Goal: Check status: Check status

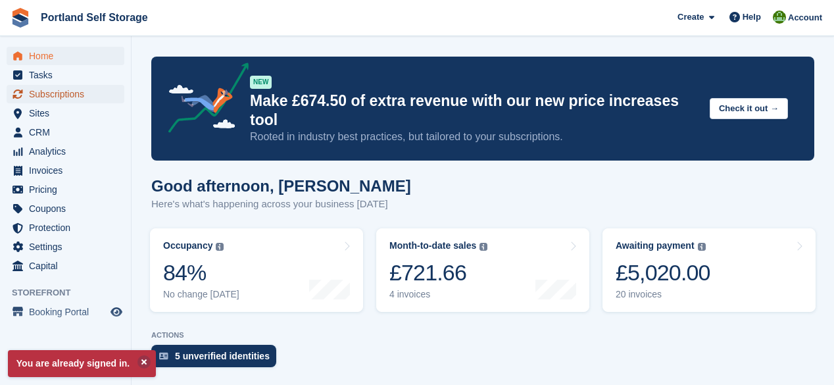
click at [72, 95] on span "Subscriptions" at bounding box center [68, 94] width 79 height 18
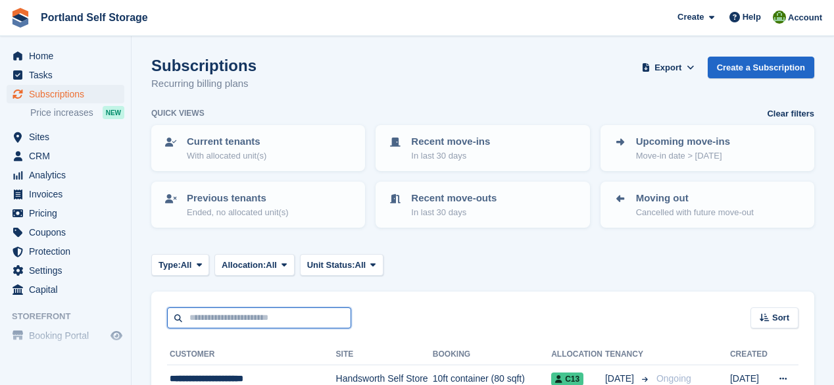
click at [224, 318] on input "text" at bounding box center [259, 318] width 184 height 22
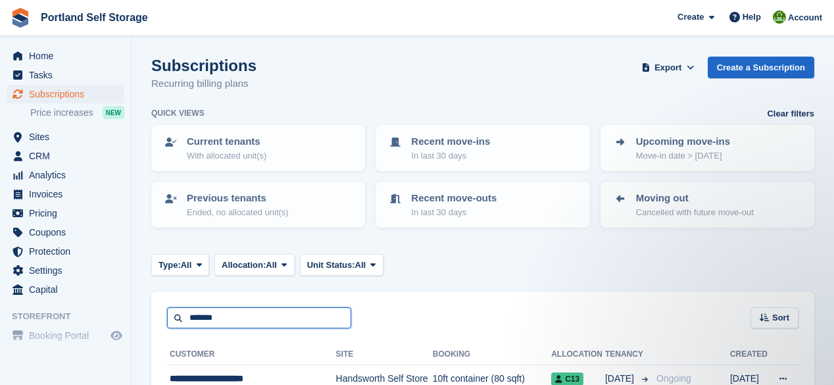
type input "*******"
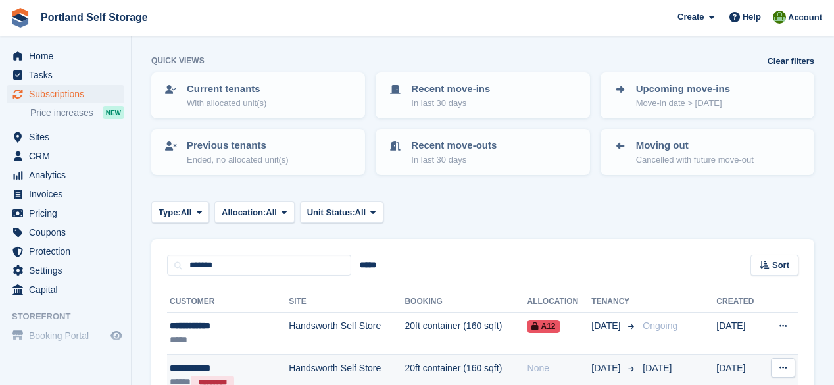
scroll to position [128, 0]
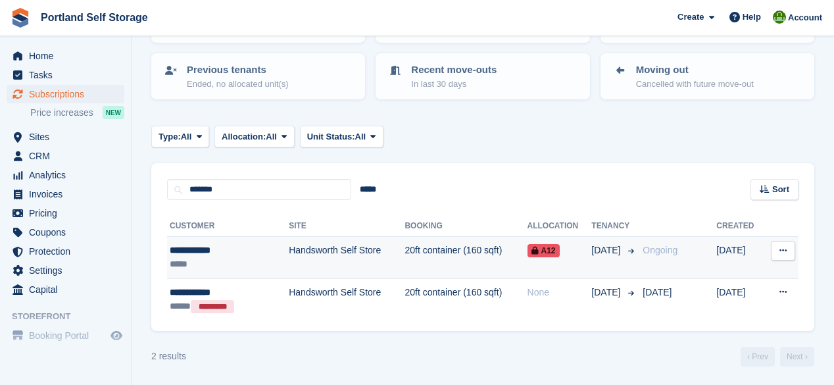
click at [413, 251] on td "20ft container (160 sqft)" at bounding box center [466, 258] width 122 height 42
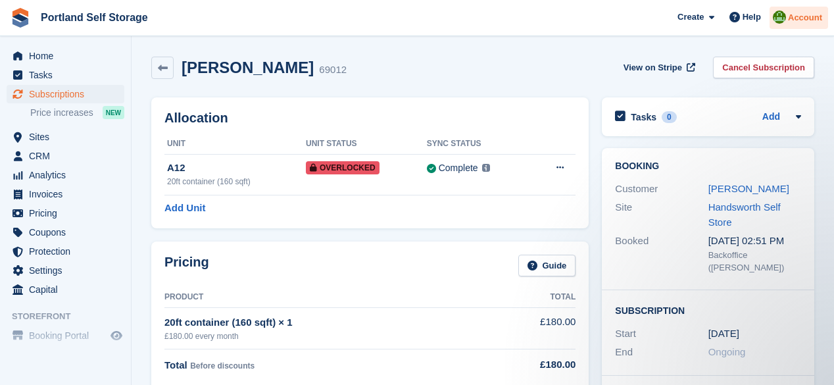
click at [804, 19] on span "Account" at bounding box center [805, 17] width 34 height 13
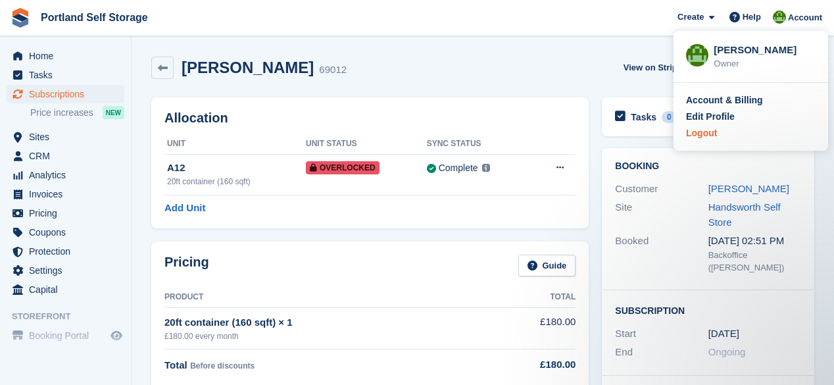
click at [703, 132] on div "Logout" at bounding box center [701, 133] width 31 height 14
